Goal: Book appointment/travel/reservation

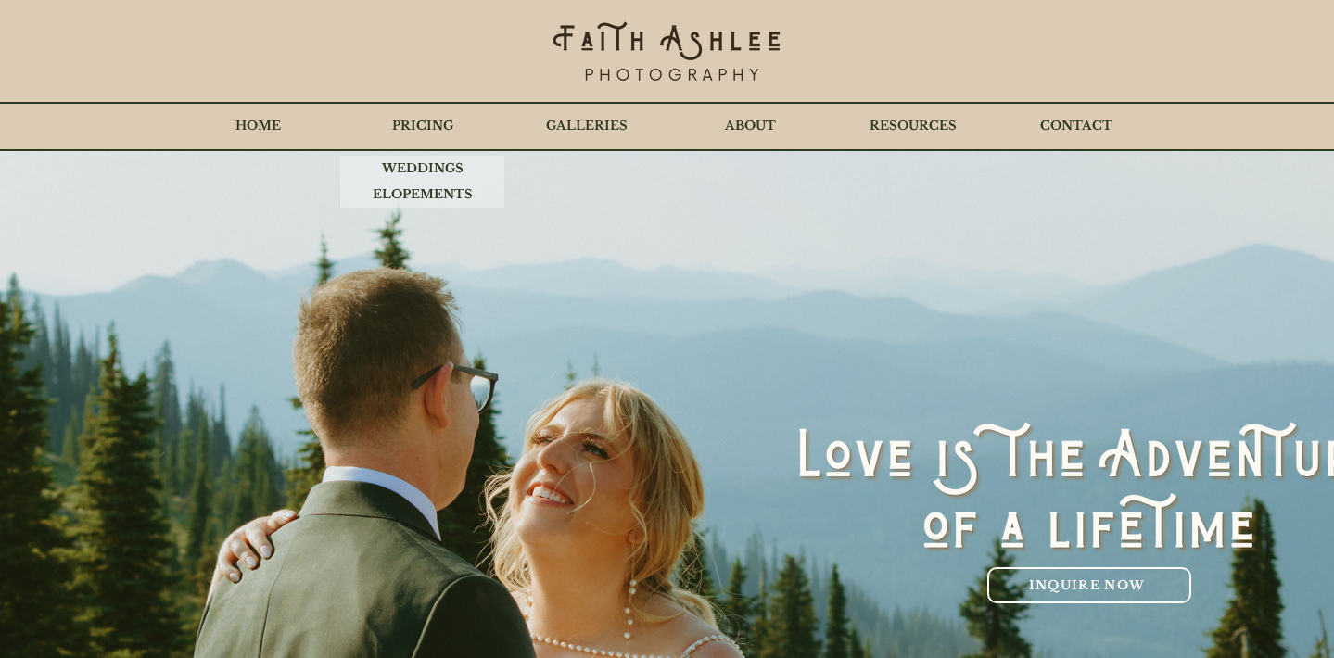
click at [421, 126] on p "PRICING" at bounding box center [423, 126] width 80 height 46
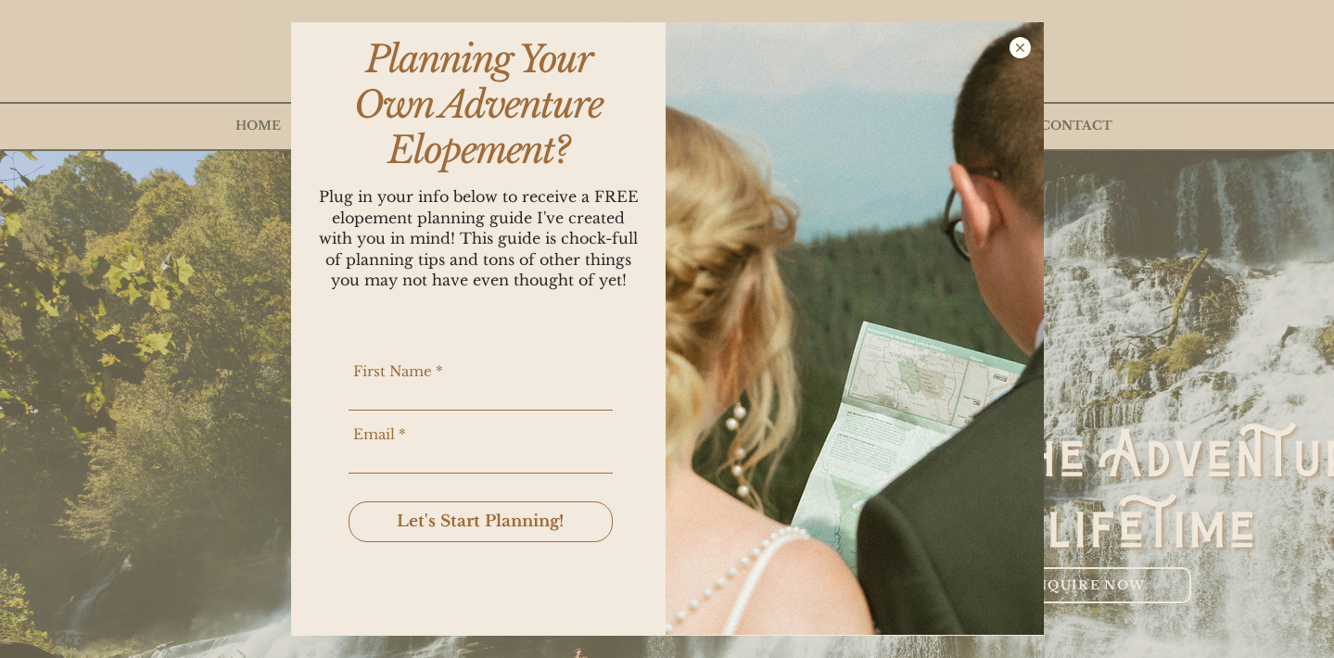
click at [1024, 46] on icon "Back to site" at bounding box center [1019, 47] width 21 height 21
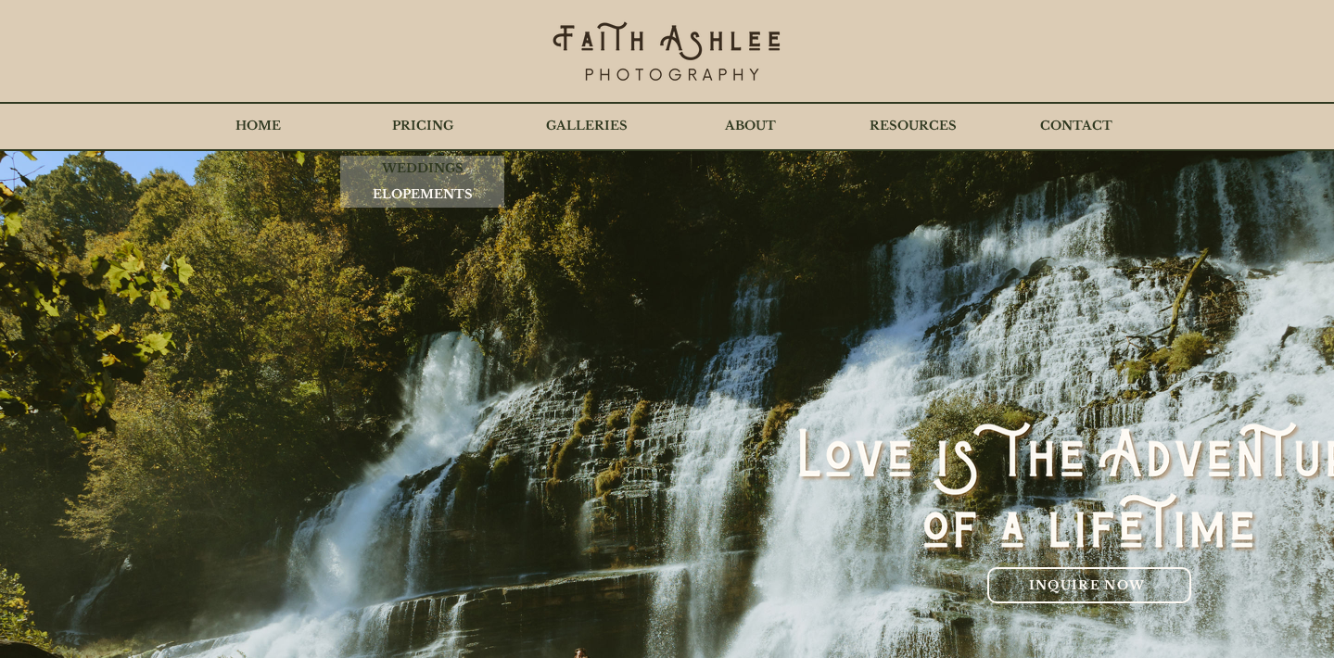
click at [412, 195] on p "ELOPEMENTS" at bounding box center [422, 195] width 119 height 26
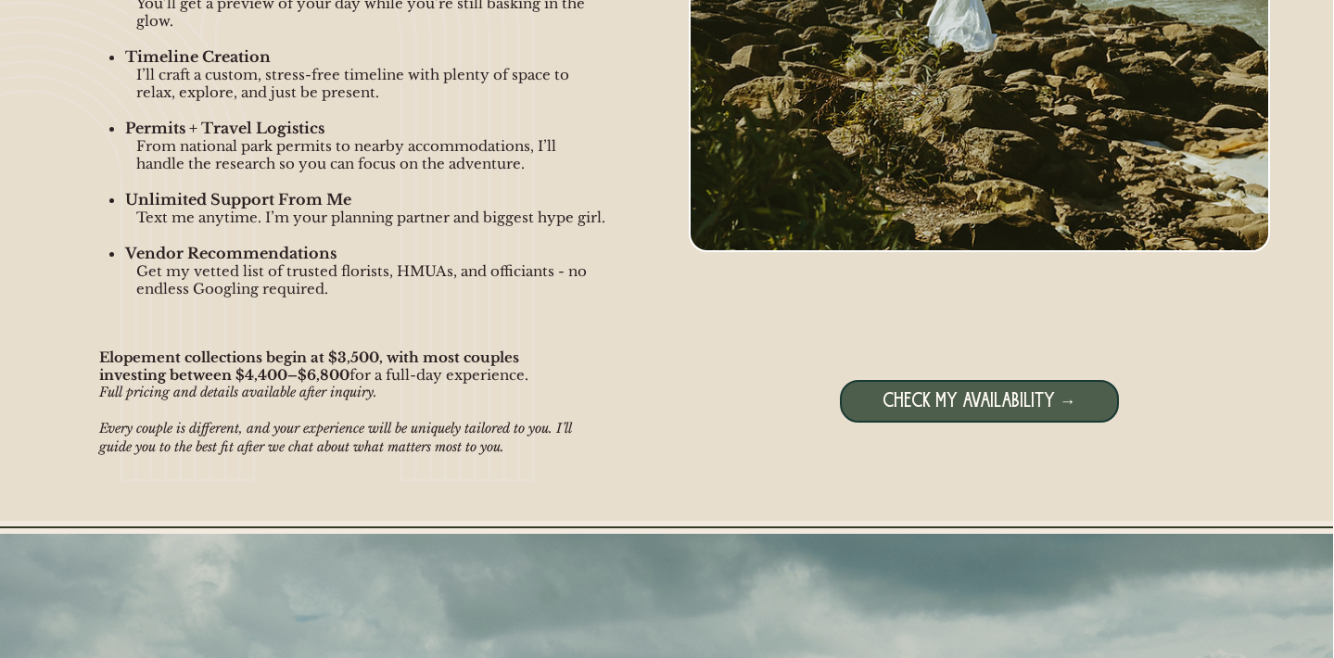
scroll to position [1979, 1]
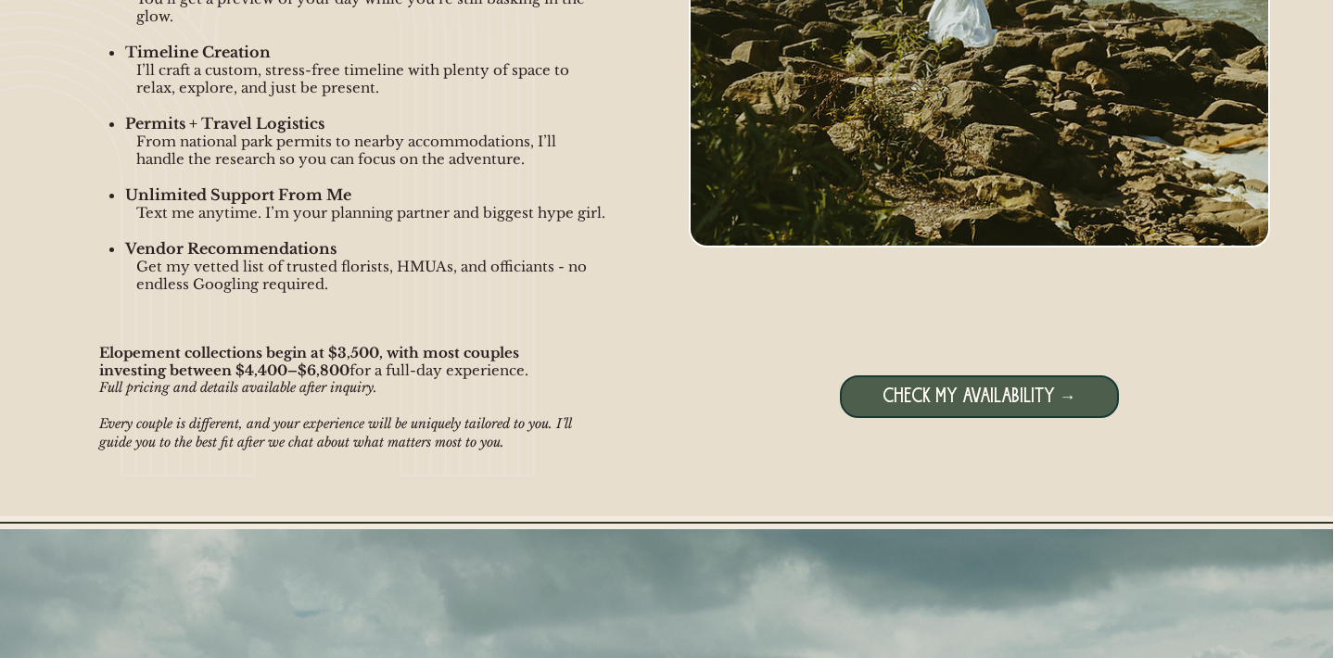
click at [944, 406] on span "CHECK MY AVAILABILITY →" at bounding box center [979, 397] width 194 height 23
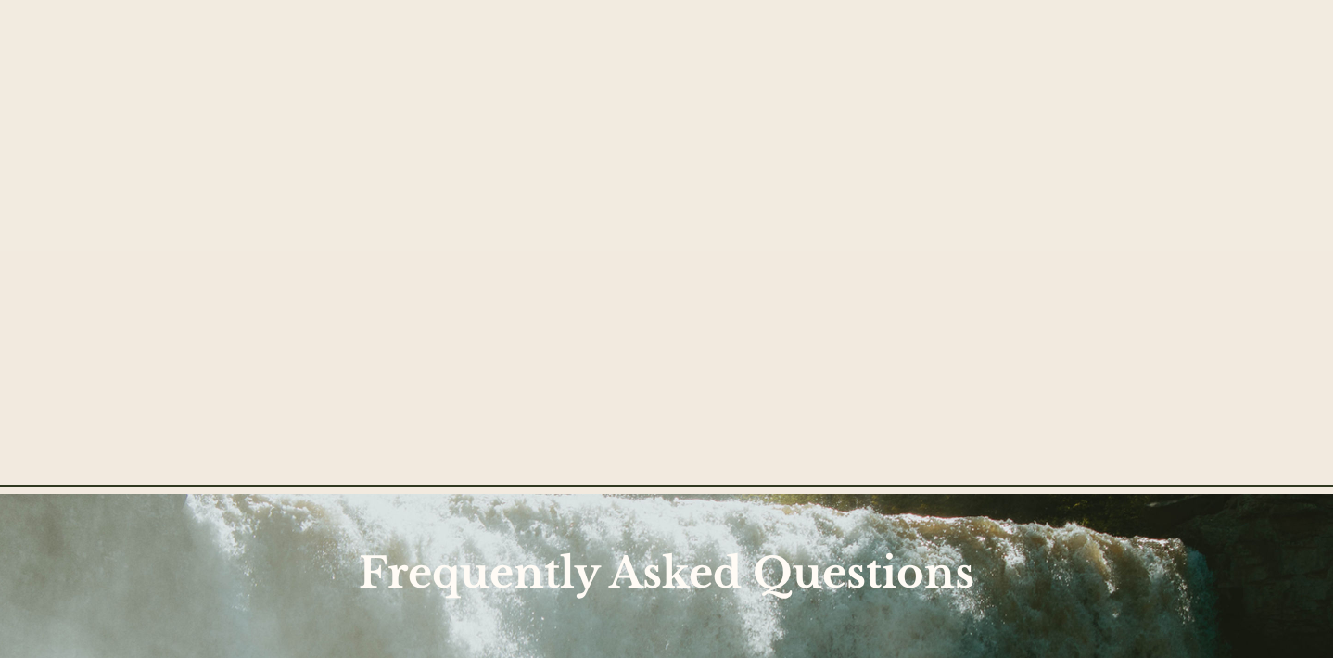
scroll to position [0, 0]
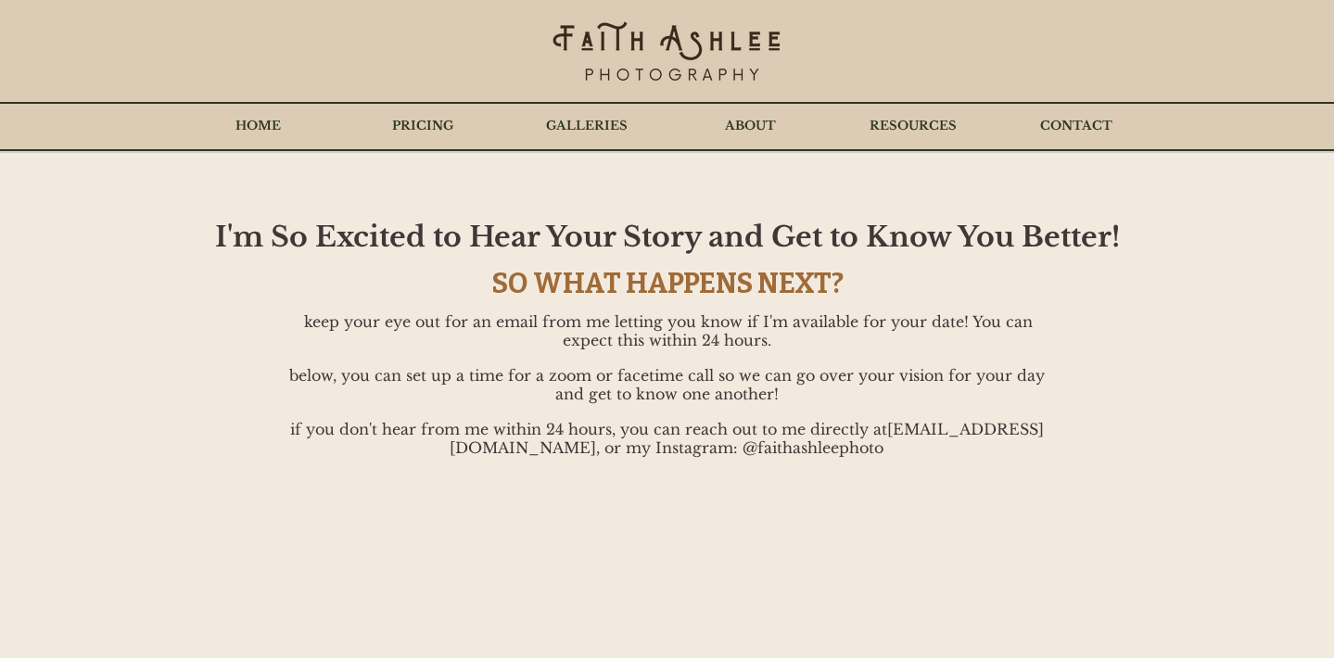
click at [433, 126] on p "PRICING" at bounding box center [423, 126] width 80 height 46
click at [424, 128] on p "PRICING" at bounding box center [423, 126] width 80 height 46
click at [258, 133] on p "HOME" at bounding box center [258, 126] width 64 height 46
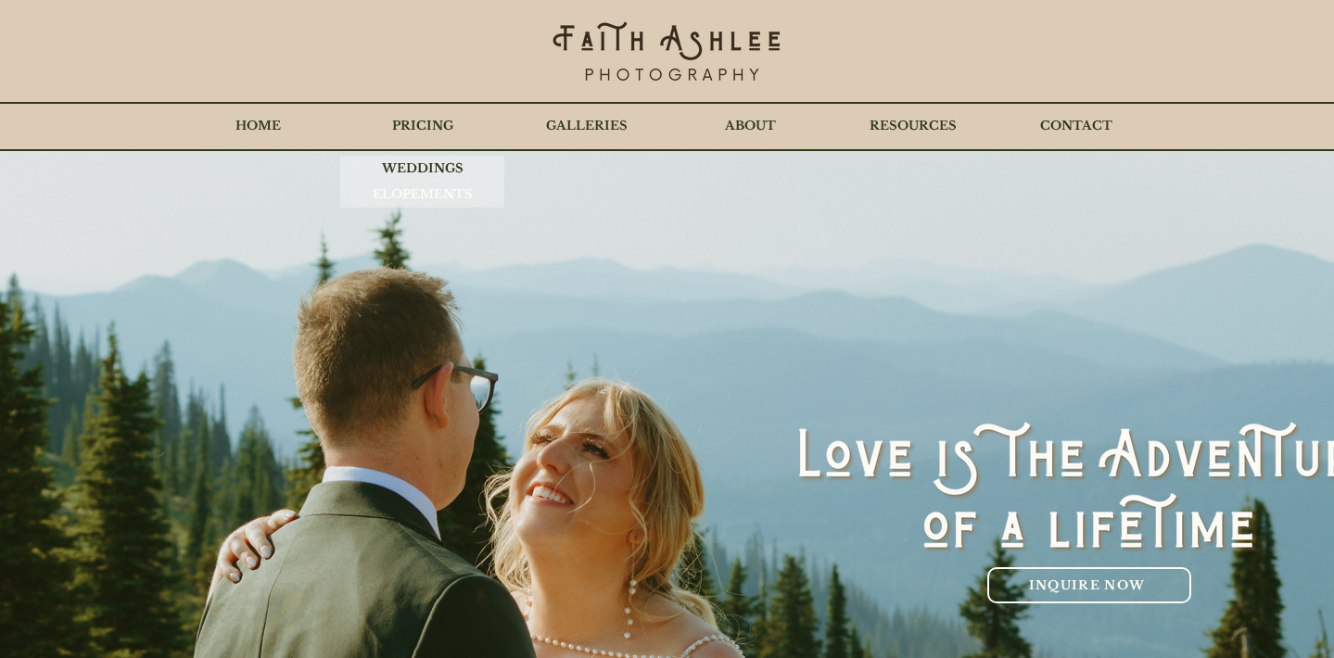
click at [428, 191] on p "ELOPEMENTS" at bounding box center [422, 195] width 119 height 26
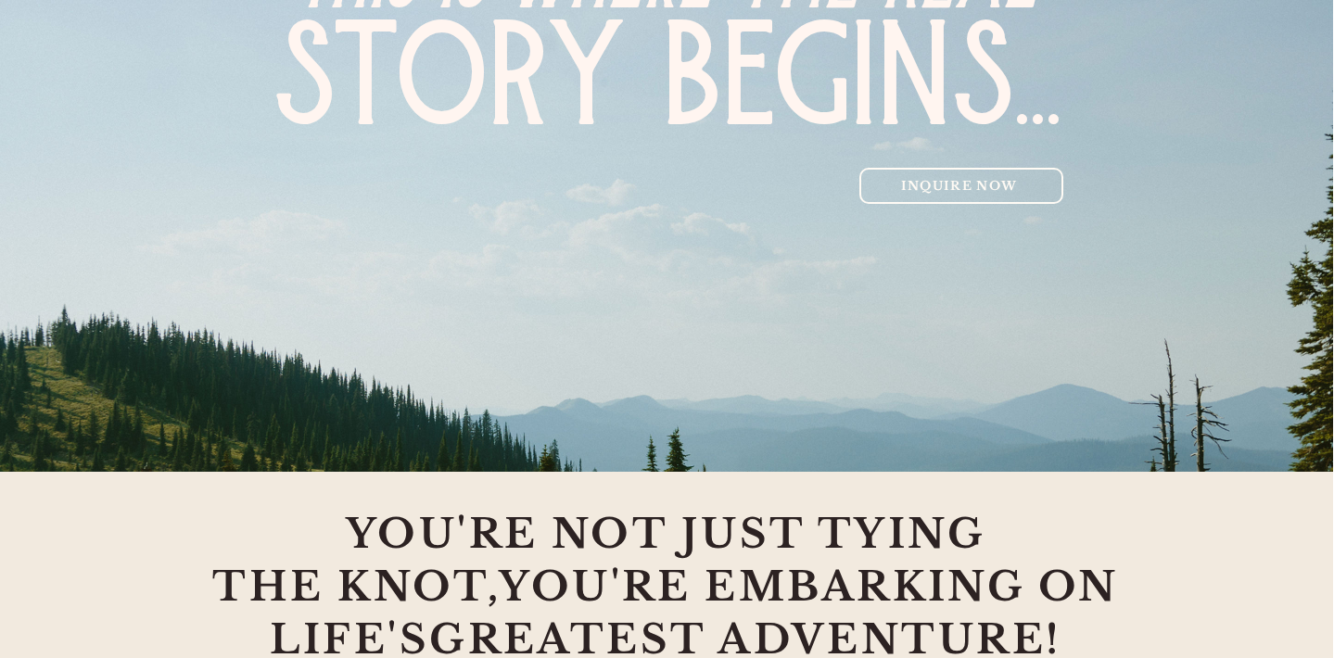
scroll to position [245, 1]
